Goal: Transaction & Acquisition: Purchase product/service

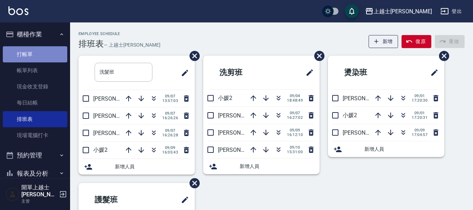
click at [36, 56] on link "打帳單" at bounding box center [35, 54] width 64 height 16
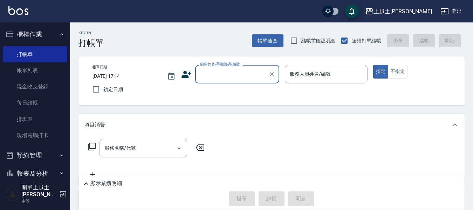
click at [224, 66] on label "顧客姓名/手機號碼/編號" at bounding box center [220, 64] width 40 height 5
click at [224, 68] on input "顧客姓名/手機號碼/編號" at bounding box center [231, 74] width 67 height 12
click at [223, 74] on input "顧客姓名/手機號碼/編號" at bounding box center [231, 74] width 67 height 12
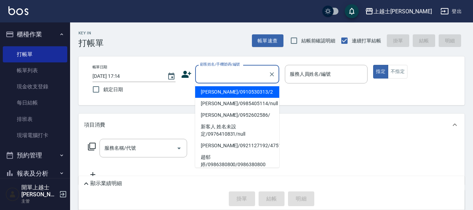
click at [221, 91] on li "[PERSON_NAME]/0910530313/2" at bounding box center [237, 92] width 84 height 12
type input "[PERSON_NAME]/0910530313/2"
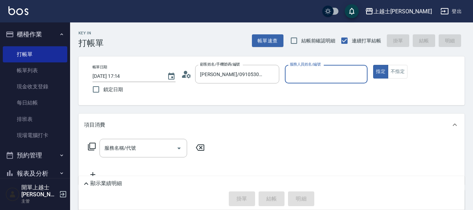
type input "小媛-2"
click at [139, 149] on input "服務名稱/代號" at bounding box center [138, 148] width 71 height 12
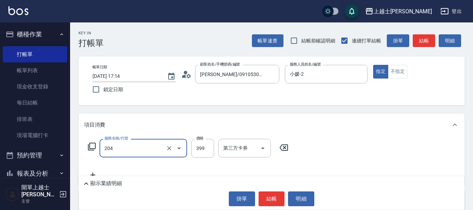
type input "A級洗+剪(204)"
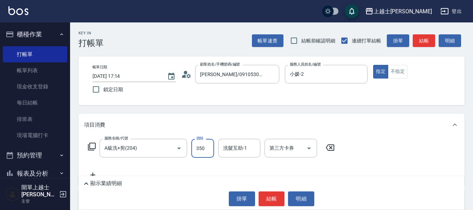
type input "350"
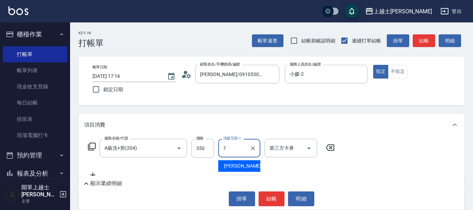
type input "[PERSON_NAME]-7"
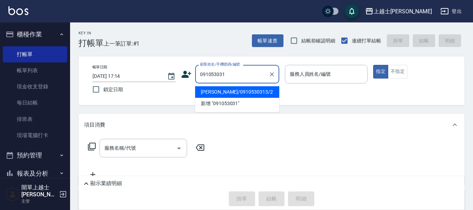
type input "[PERSON_NAME]/0910530313/2"
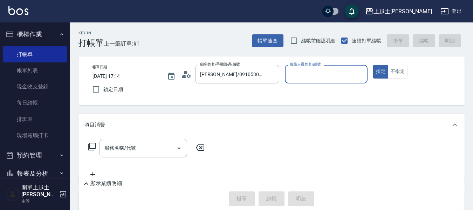
type input "小媛-2"
type input "無名字/091053031/null"
click at [373, 65] on button "指定" at bounding box center [380, 72] width 15 height 14
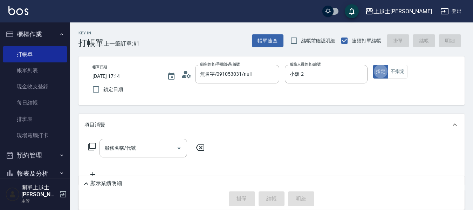
type button "true"
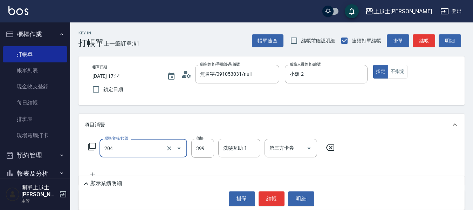
type input "A級洗+剪(204)"
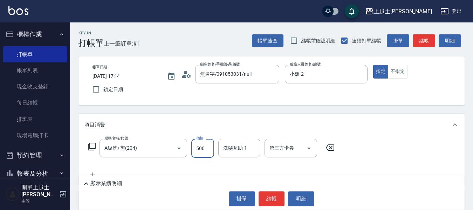
type input "500"
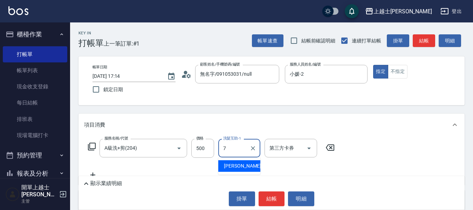
type input "[PERSON_NAME]-7"
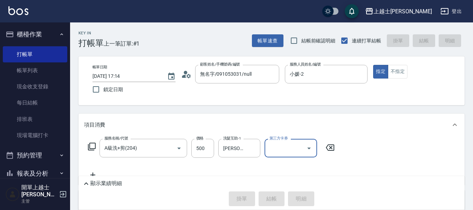
type input "[DATE] 17:15"
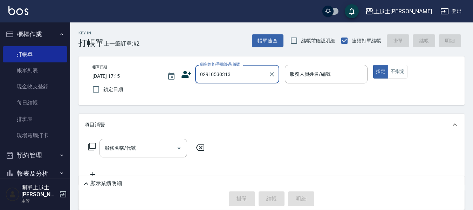
click at [206, 75] on input "02910530313" at bounding box center [231, 74] width 67 height 12
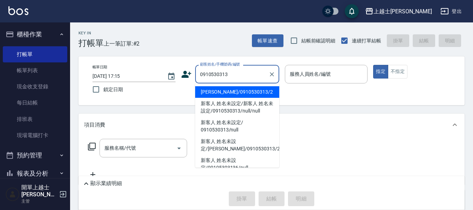
click at [250, 91] on li "[PERSON_NAME]/0910530313/2" at bounding box center [237, 92] width 84 height 12
type input "[PERSON_NAME]/0910530313/2"
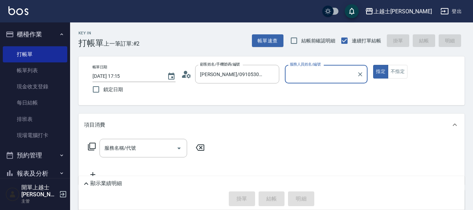
type input "小媛-2"
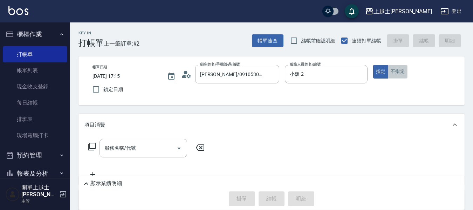
click at [392, 70] on button "不指定" at bounding box center [398, 72] width 20 height 14
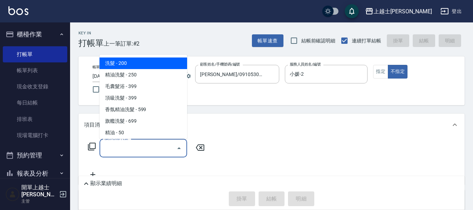
click at [148, 146] on input "服務名稱/代號" at bounding box center [138, 148] width 71 height 12
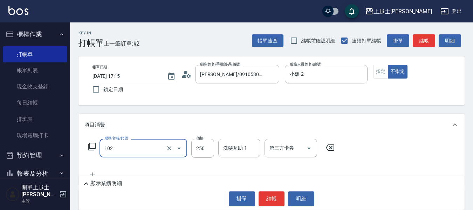
type input "精油洗髮(102)"
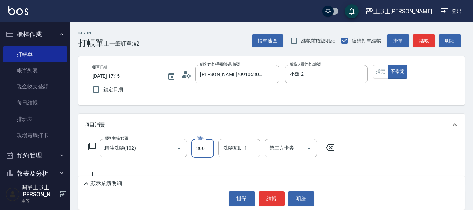
type input "300"
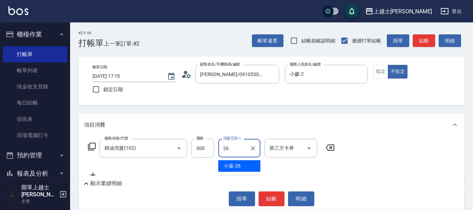
type input "小葉-26"
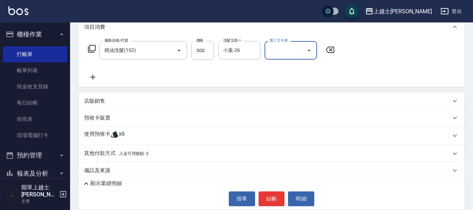
scroll to position [105, 0]
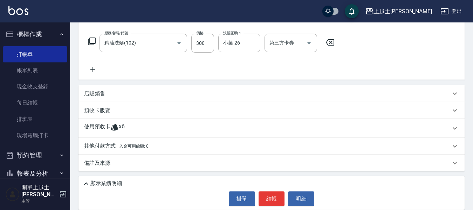
click at [91, 93] on p "店販銷售" at bounding box center [94, 93] width 21 height 7
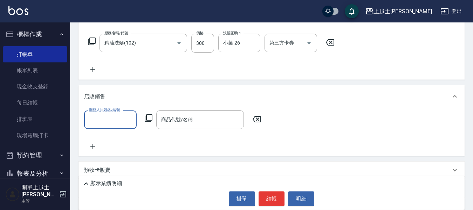
scroll to position [0, 0]
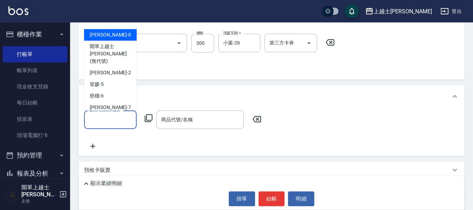
click at [100, 119] on input "服務人員姓名/編號" at bounding box center [110, 120] width 46 height 12
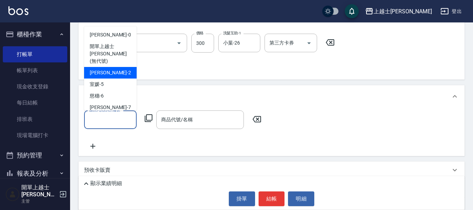
click at [114, 67] on div "小媛 -2" at bounding box center [110, 73] width 53 height 12
type input "小媛-2"
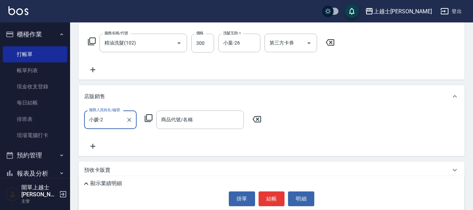
click at [150, 119] on icon at bounding box center [148, 118] width 8 height 8
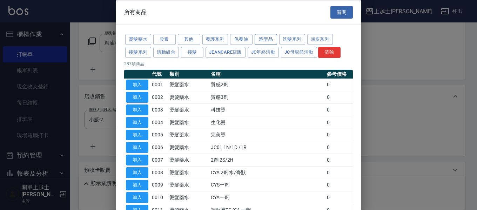
click at [260, 36] on button "造型品" at bounding box center [265, 39] width 22 height 11
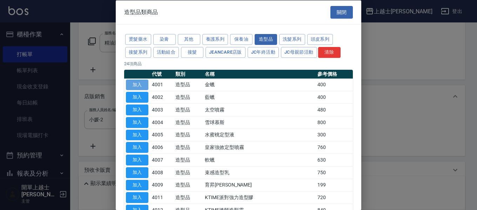
click at [140, 84] on button "加入" at bounding box center [137, 84] width 22 height 11
type input "金蠟"
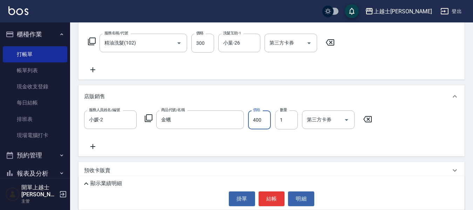
click at [264, 123] on input "400" at bounding box center [259, 119] width 23 height 19
type input "360"
type input "4"
click at [95, 145] on icon at bounding box center [93, 146] width 18 height 8
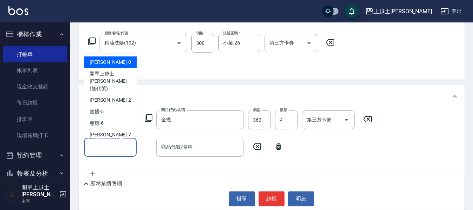
click at [95, 146] on input "服務人員姓名/編號" at bounding box center [110, 147] width 46 height 12
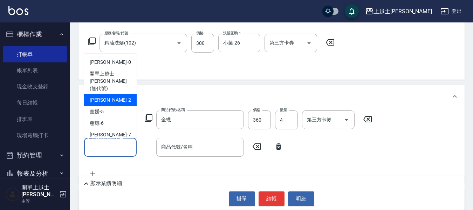
click at [108, 96] on div "小媛 -2" at bounding box center [110, 100] width 53 height 12
type input "小媛-2"
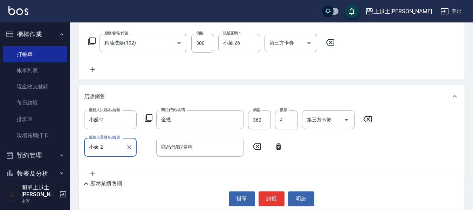
click at [148, 116] on icon at bounding box center [148, 118] width 8 height 8
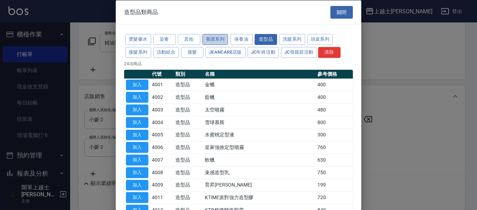
click at [212, 38] on button "養護系列" at bounding box center [215, 39] width 26 height 11
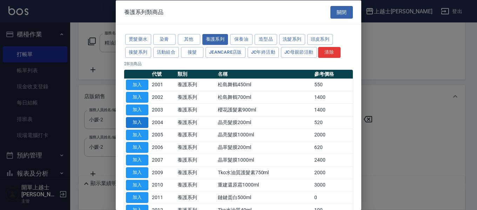
click at [136, 122] on button "加入" at bounding box center [137, 122] width 22 height 11
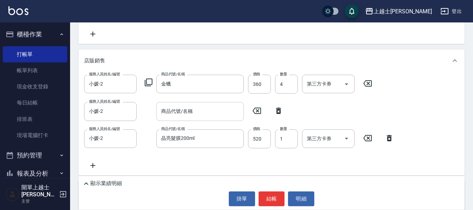
scroll to position [140, 0]
click at [182, 111] on div "商品代號/名稱 商品代號/名稱" at bounding box center [200, 112] width 88 height 19
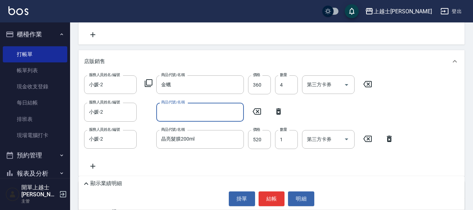
click at [223, 115] on input "商品代號/名稱" at bounding box center [199, 112] width 81 height 12
click at [275, 111] on icon at bounding box center [279, 111] width 18 height 8
type input "晶亮髮膜200ml"
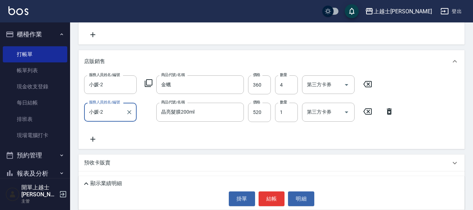
click at [153, 84] on div "服務人員姓名/編號 小媛-2 服務人員姓名/編號 商品代號/名稱 金蠟 商品代號/名稱 價格 360 價格 數量 4 數量 第三方卡券 第三方卡券" at bounding box center [230, 84] width 292 height 19
click at [149, 83] on icon at bounding box center [148, 83] width 8 height 8
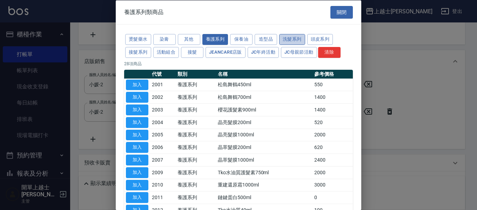
click at [287, 42] on button "洗髮系列" at bounding box center [292, 39] width 26 height 11
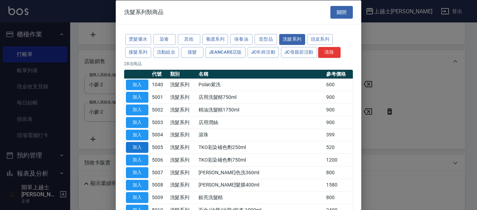
click at [136, 145] on button "加入" at bounding box center [137, 147] width 22 height 11
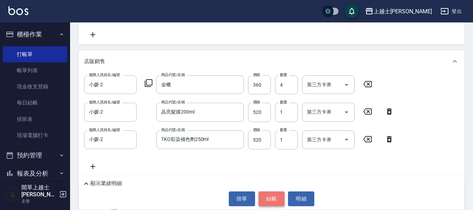
click at [271, 199] on button "結帳" at bounding box center [272, 198] width 26 height 15
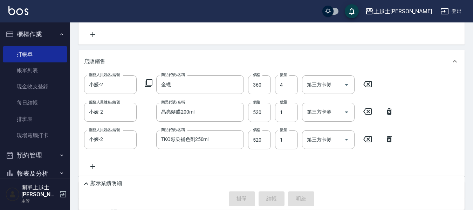
type input "[DATE] 17:16"
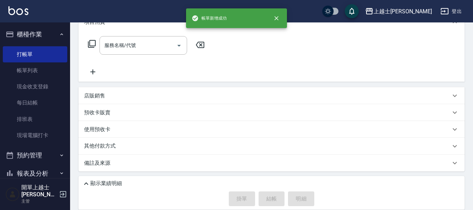
scroll to position [0, 0]
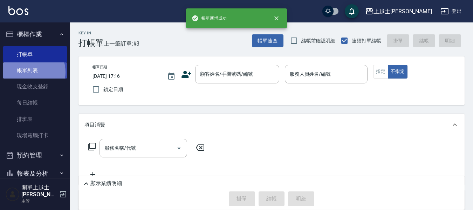
click at [32, 72] on link "帳單列表" at bounding box center [35, 70] width 64 height 16
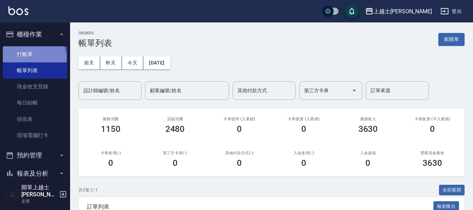
click at [31, 59] on link "打帳單" at bounding box center [35, 54] width 64 height 16
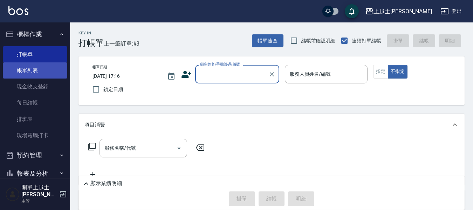
click at [24, 65] on link "帳單列表" at bounding box center [35, 70] width 64 height 16
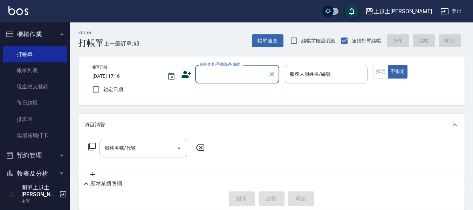
click at [26, 119] on link "排班表" at bounding box center [35, 119] width 64 height 16
click at [27, 119] on link "排班表" at bounding box center [35, 119] width 64 height 16
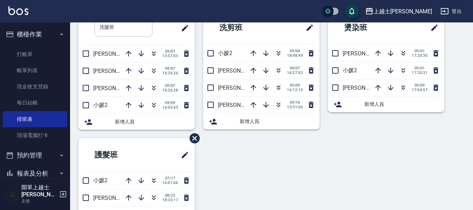
scroll to position [33, 0]
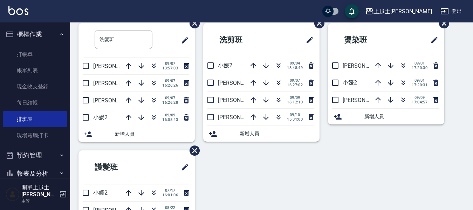
click at [296, 175] on div "洗髮班 ​ [PERSON_NAME]12 [DATE] 13:57:03 [PERSON_NAME]8 [DATE] 16:26:26 哲哲12 [DATE…" at bounding box center [267, 150] width 395 height 254
click at [281, 66] on icon "button" at bounding box center [278, 65] width 8 height 8
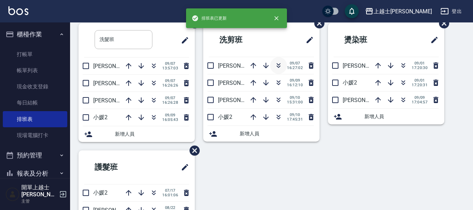
click at [277, 66] on icon "button" at bounding box center [279, 67] width 4 height 2
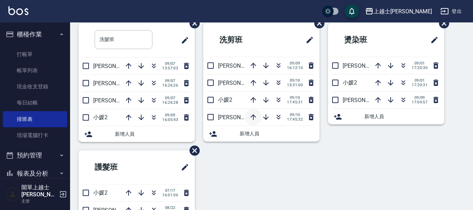
click at [252, 118] on icon "button" at bounding box center [253, 117] width 8 height 8
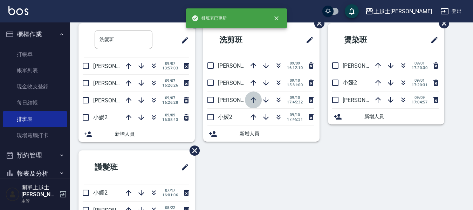
click at [254, 101] on icon "button" at bounding box center [253, 100] width 8 height 8
